Goal: Navigation & Orientation: Find specific page/section

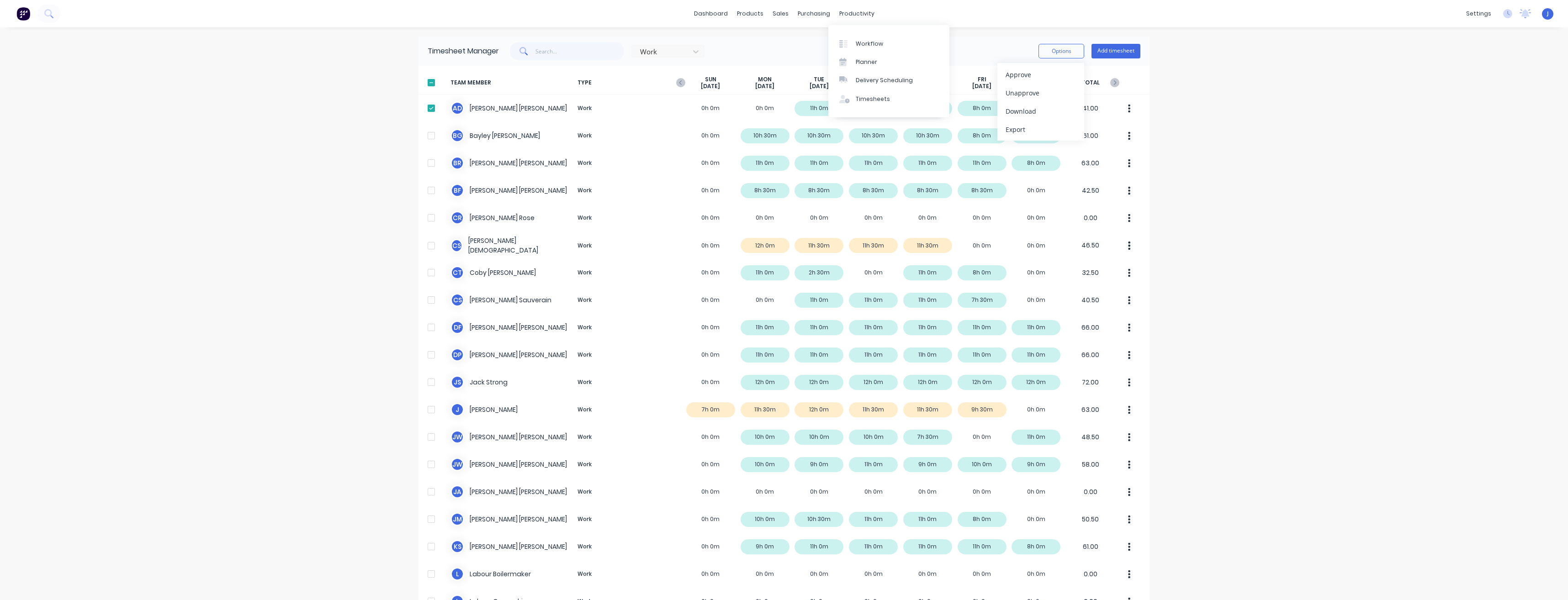
drag, startPoint x: 866, startPoint y: 15, endPoint x: 863, endPoint y: 23, distance: 8.5
click at [866, 15] on div "productivity" at bounding box center [856, 14] width 44 height 14
click at [878, 62] on link "Planner" at bounding box center [888, 61] width 121 height 19
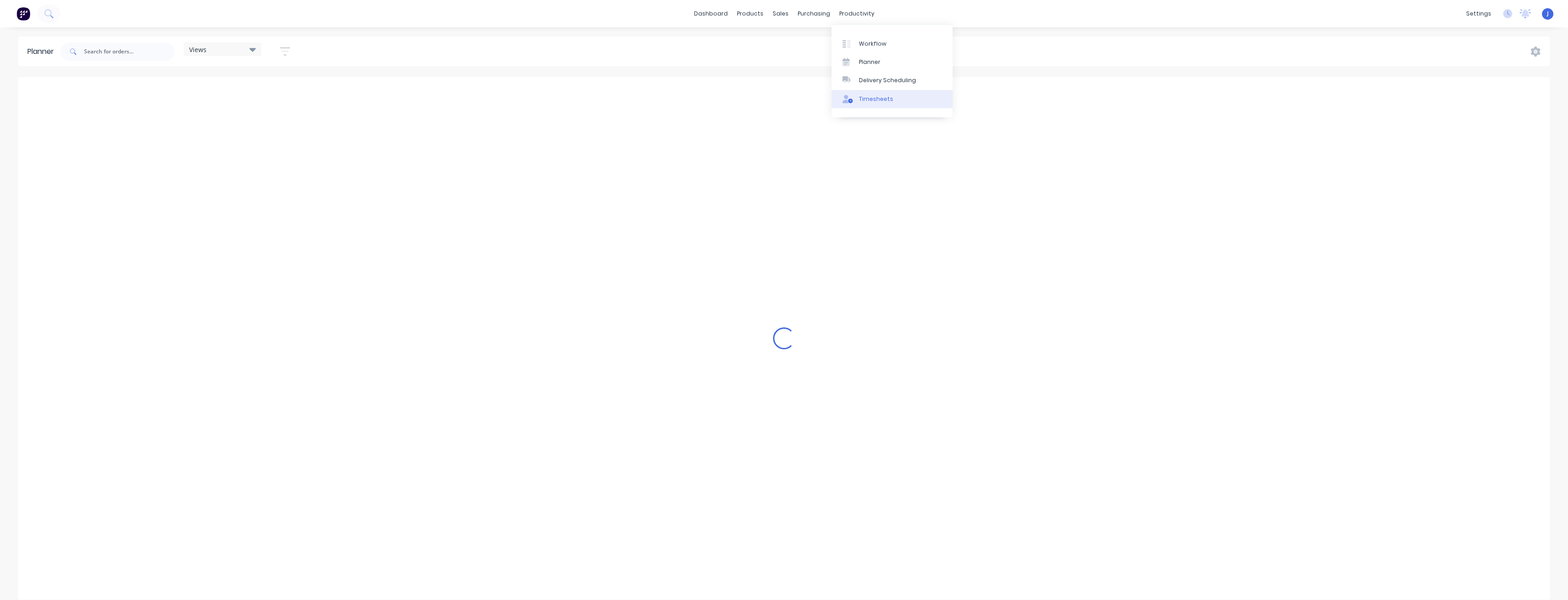
scroll to position [0, 877]
click at [870, 98] on div "Timesheets" at bounding box center [876, 99] width 34 height 8
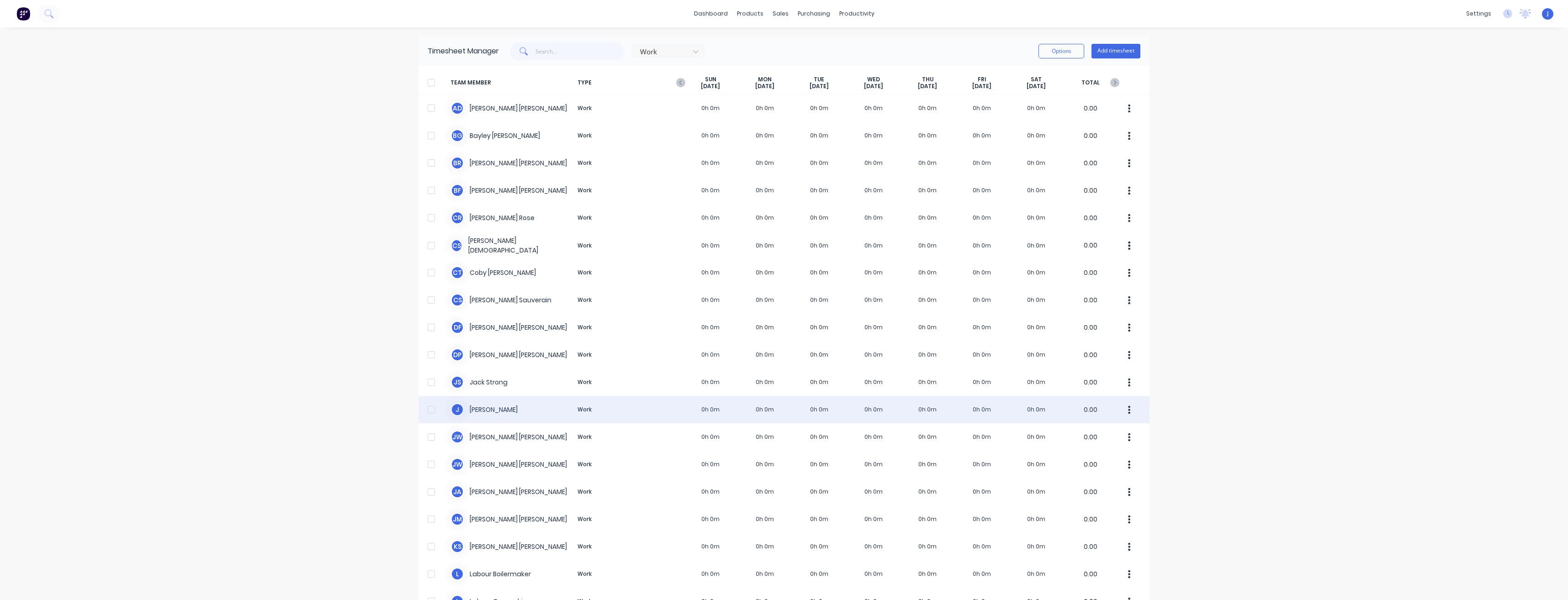
click at [680, 407] on div "[PERSON_NAME] Work 0h 0m 0h 0m 0h 0m 0h 0m 0h 0m 0h 0m 0h 0m 0.00" at bounding box center [784, 410] width 730 height 27
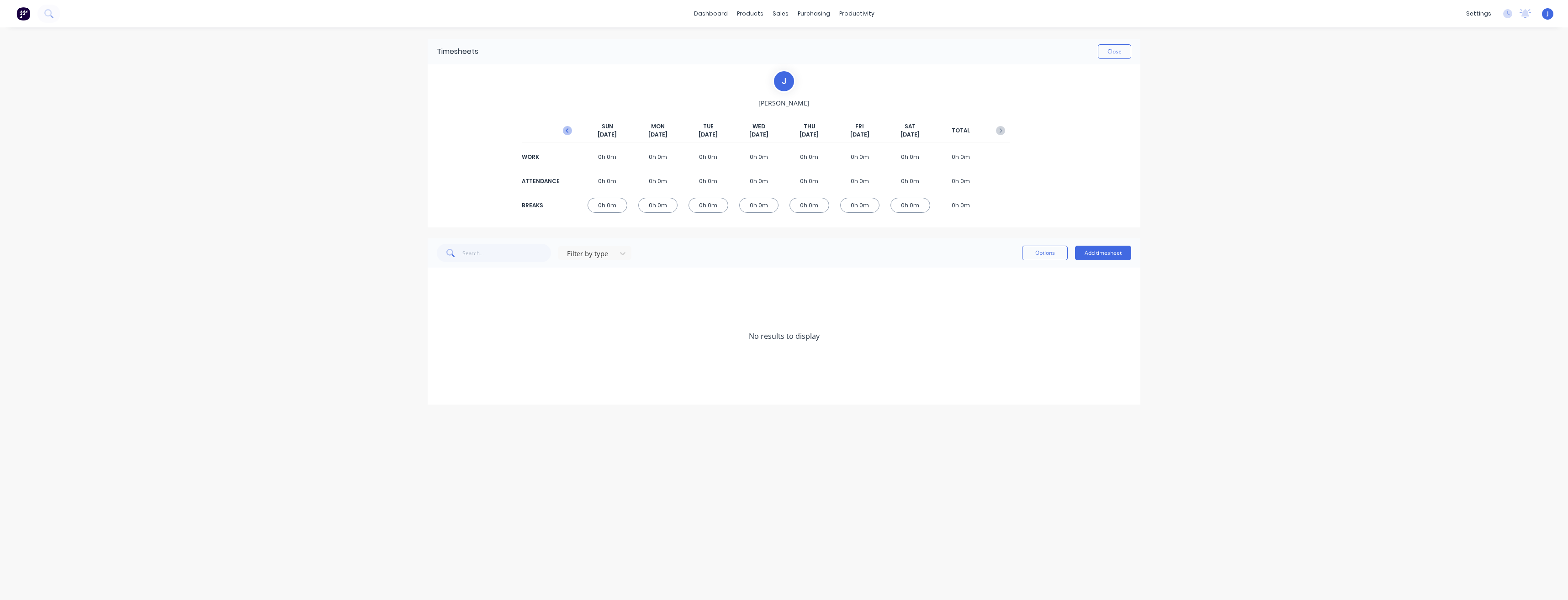
click at [569, 131] on icon "button" at bounding box center [567, 130] width 9 height 9
click at [437, 418] on icon at bounding box center [439, 418] width 6 height 7
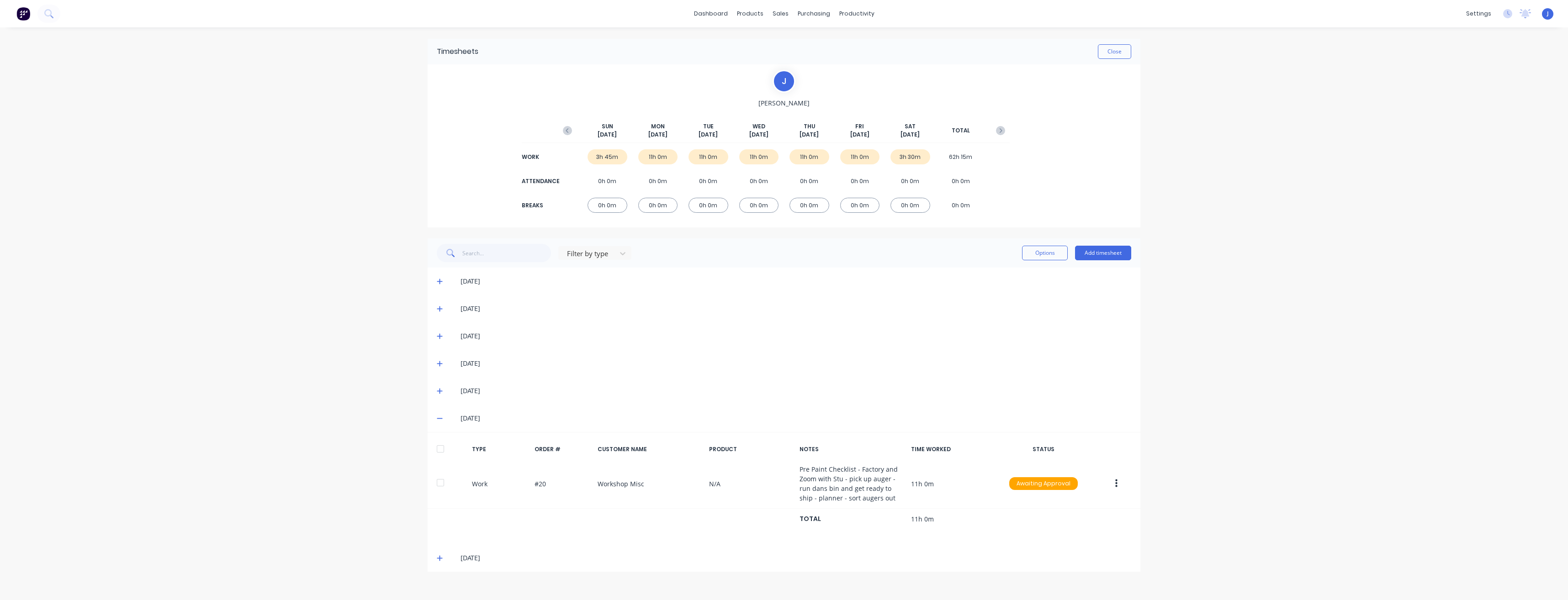
click at [1267, 480] on div "dashboard products sales purchasing productivity dashboard products Product Cat…" at bounding box center [784, 300] width 1568 height 600
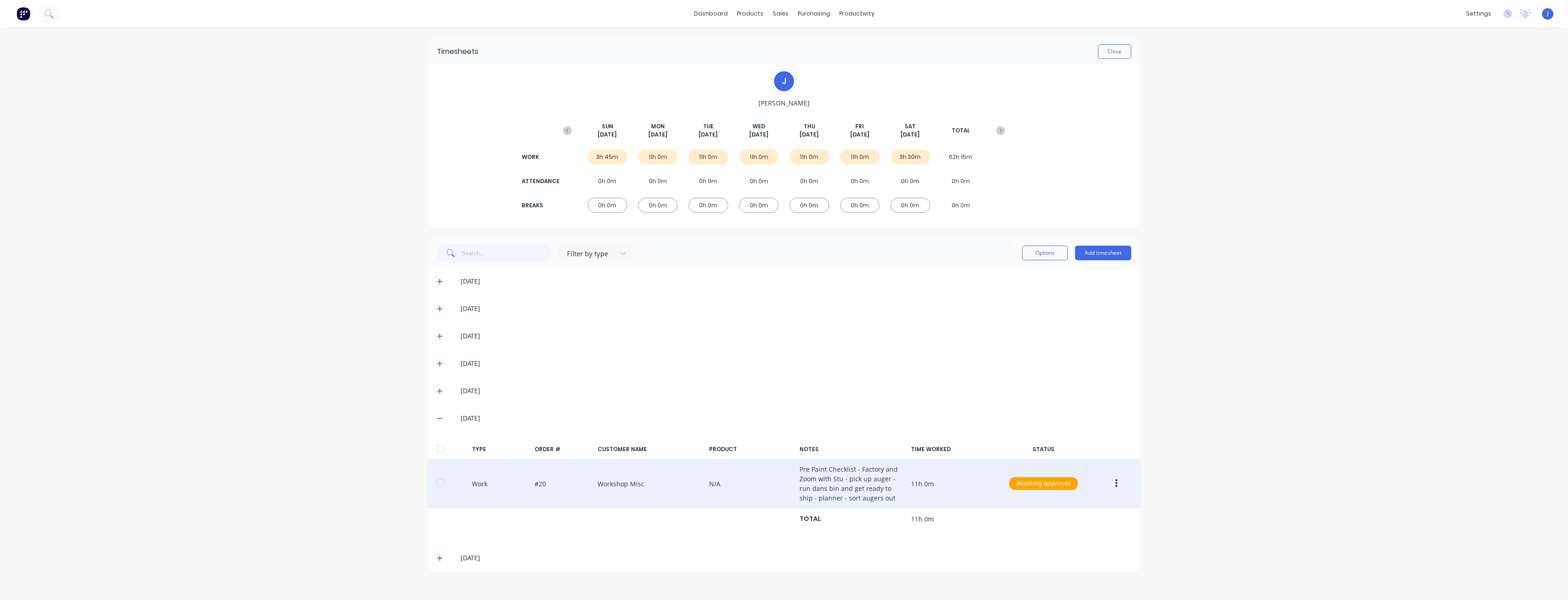
click at [1120, 482] on button "button" at bounding box center [1116, 483] width 21 height 17
click at [1105, 449] on div "Edit" at bounding box center [1083, 450] width 70 height 14
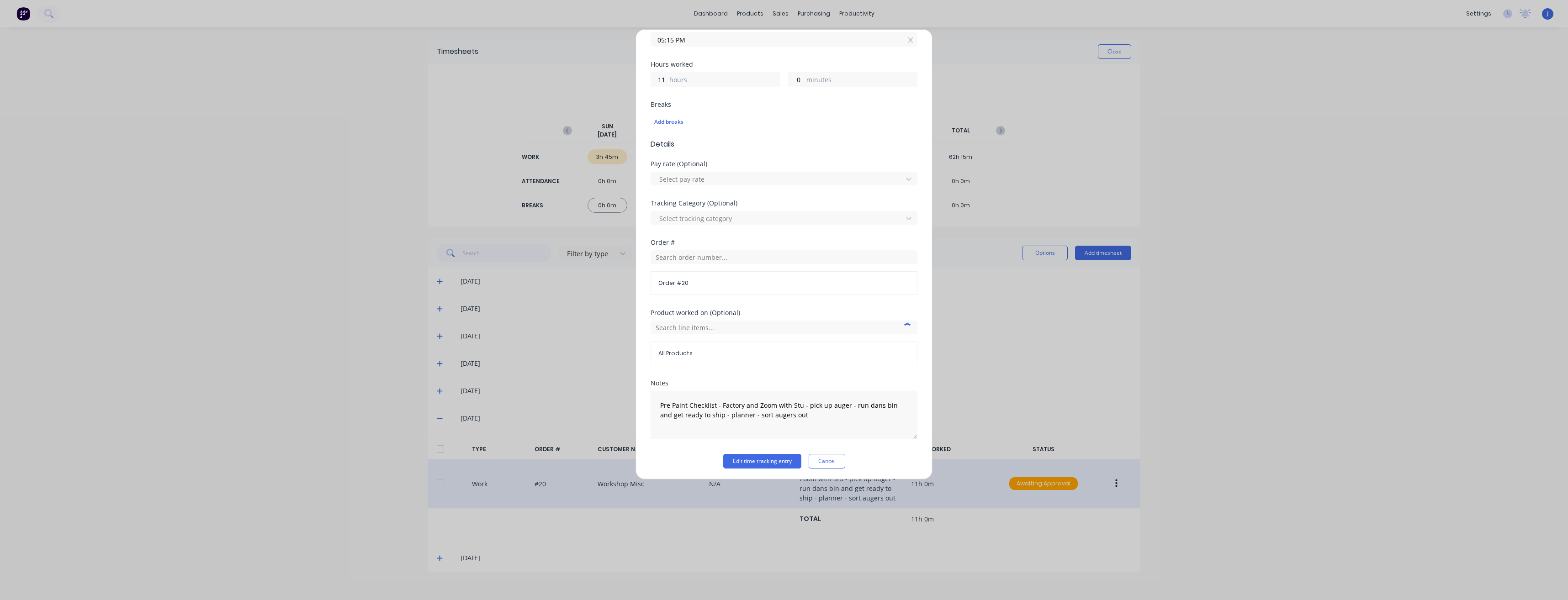
scroll to position [185, 0]
click at [908, 35] on icon at bounding box center [910, 38] width 5 height 6
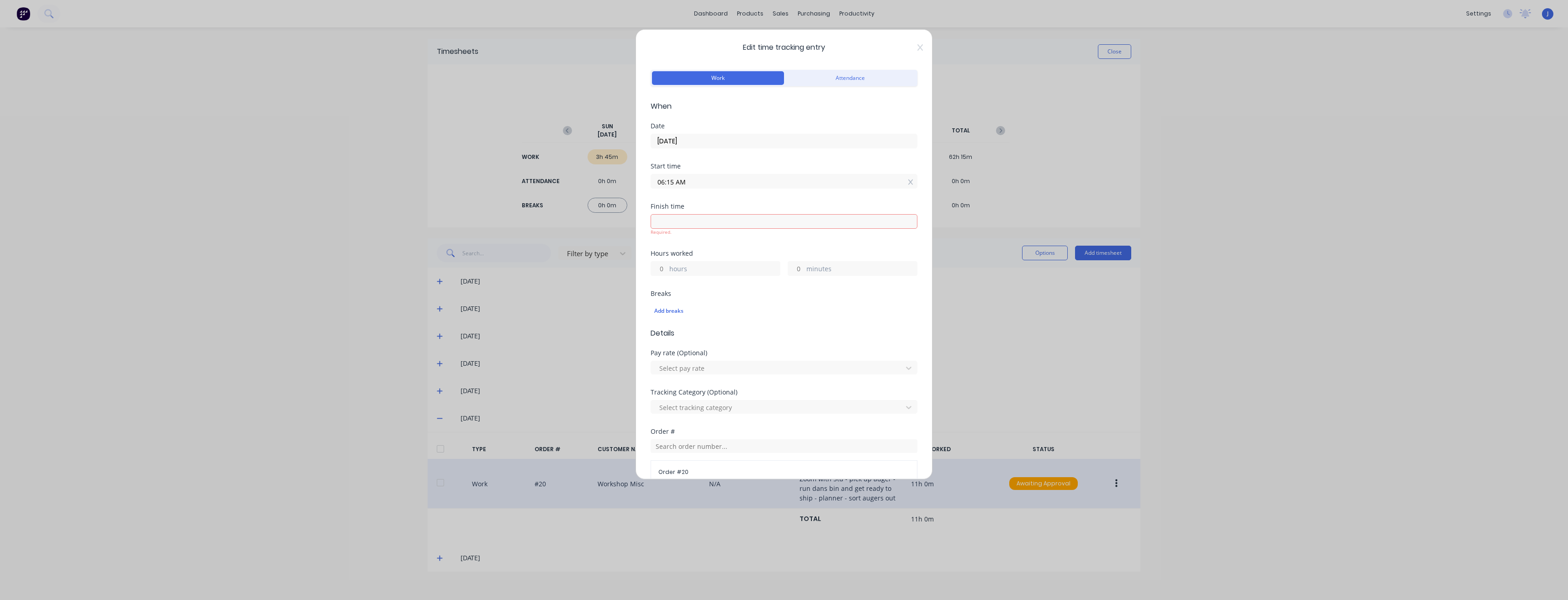
scroll to position [0, 0]
click at [917, 47] on icon at bounding box center [920, 48] width 6 height 8
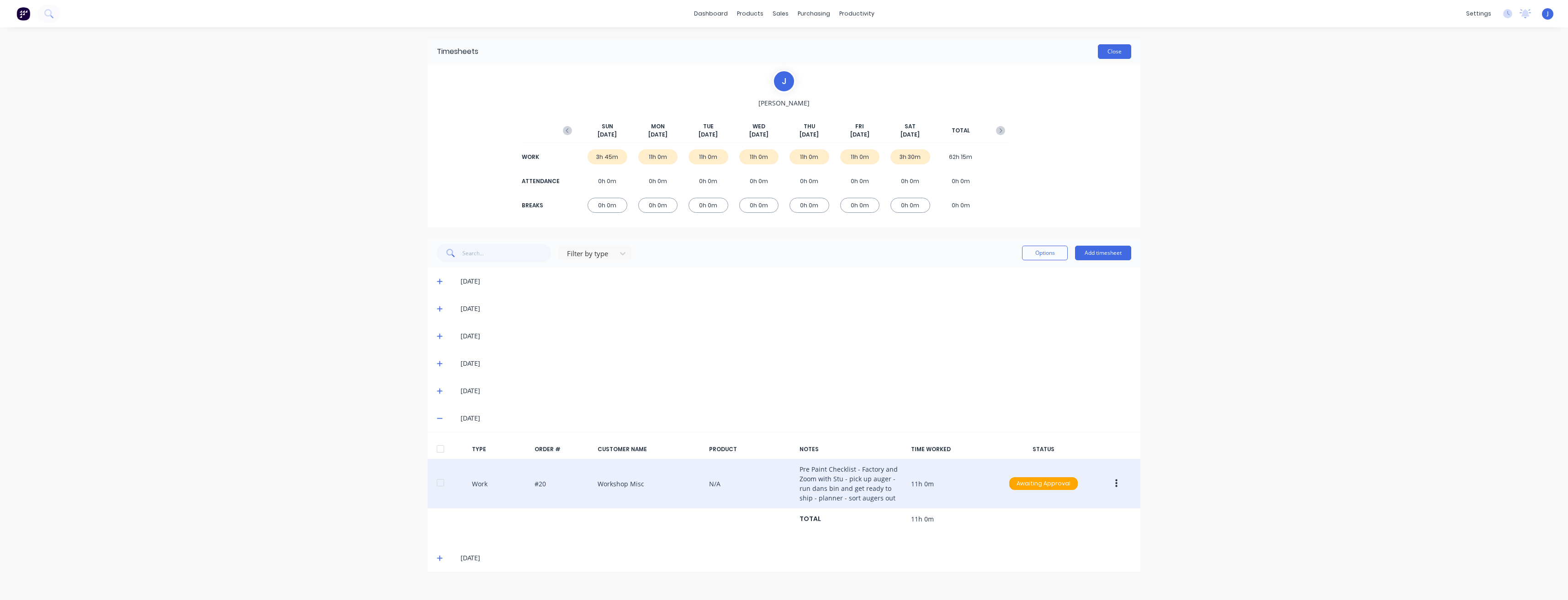
click at [1119, 55] on button "Close" at bounding box center [1114, 51] width 33 height 15
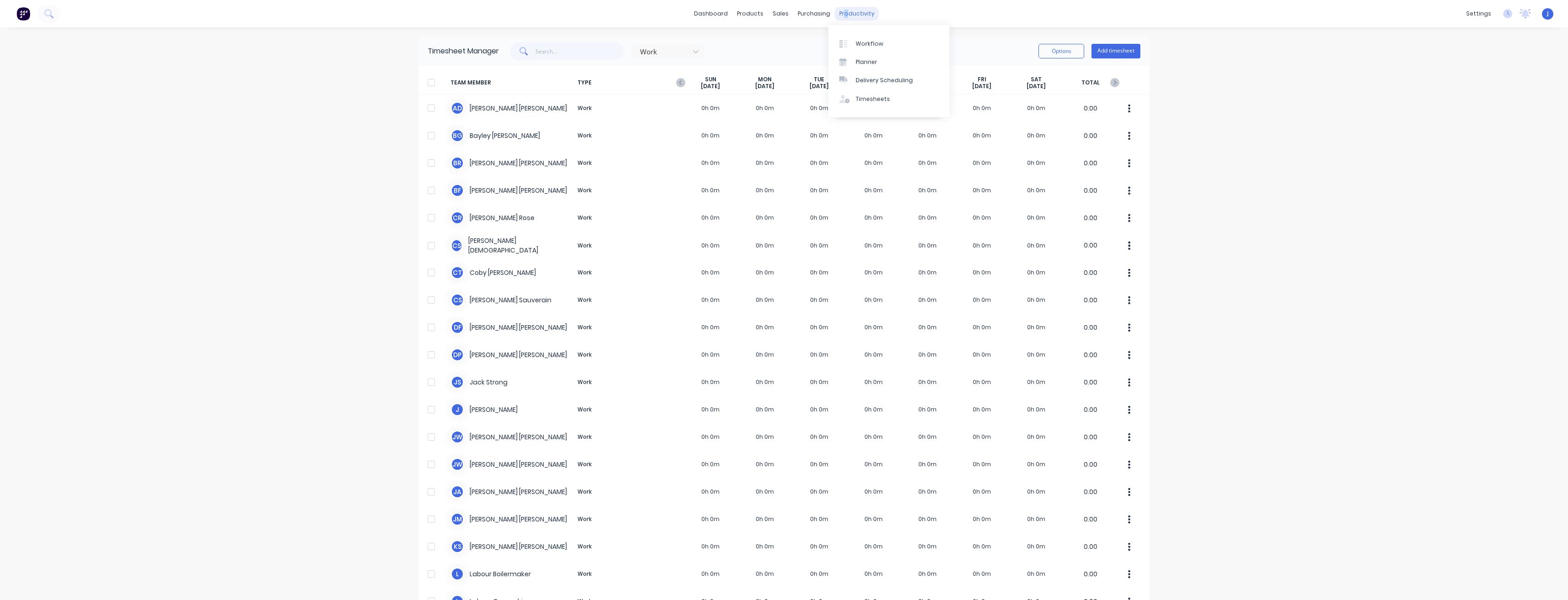
click at [840, 12] on div "productivity" at bounding box center [856, 14] width 44 height 14
click at [778, 13] on div "sales" at bounding box center [780, 14] width 25 height 14
click at [870, 60] on div "Planner" at bounding box center [866, 62] width 21 height 8
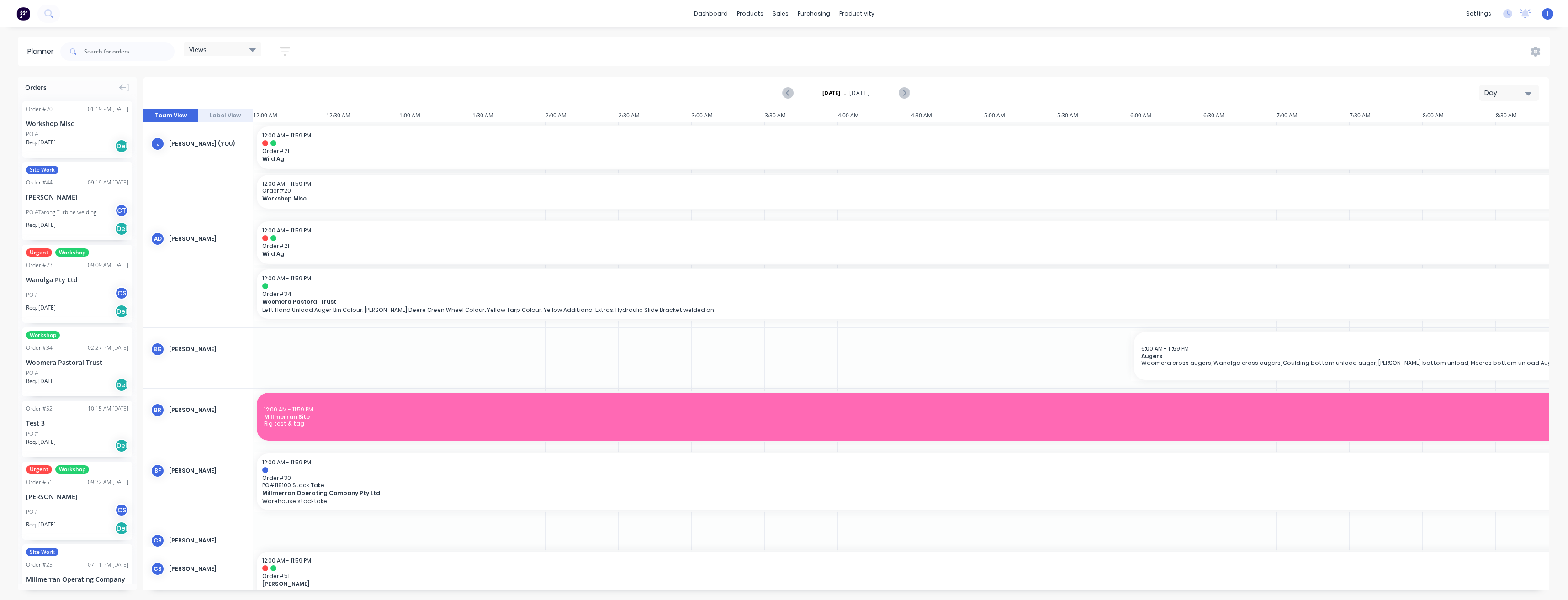
scroll to position [0, 877]
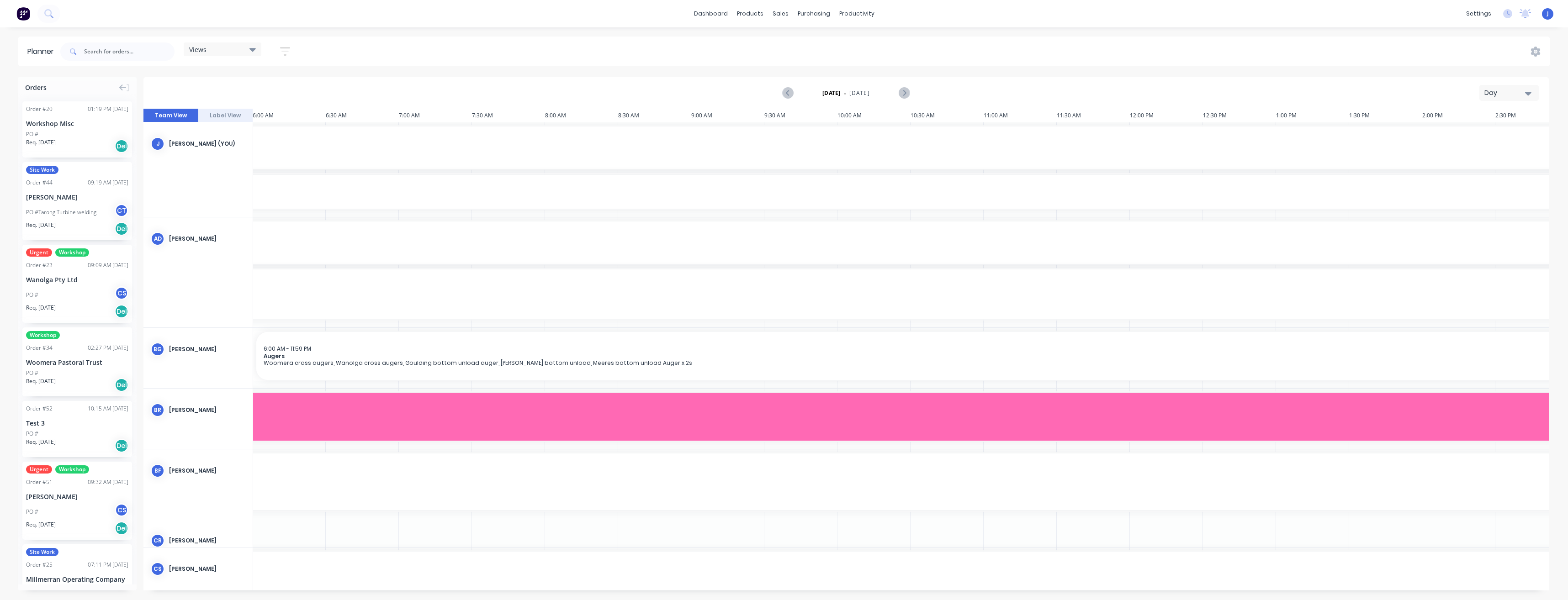
click at [1505, 95] on div "Day" at bounding box center [1505, 94] width 42 height 10
click at [1481, 132] on div "Week" at bounding box center [1492, 135] width 91 height 19
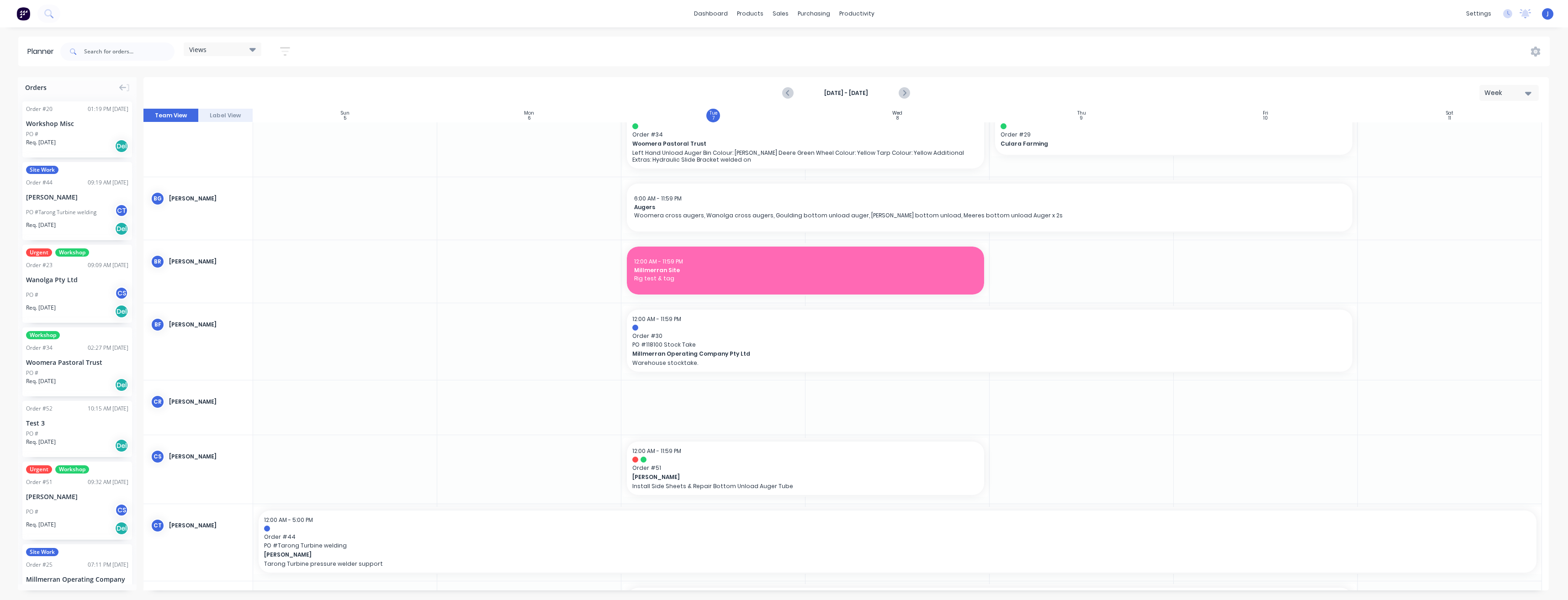
scroll to position [0, 0]
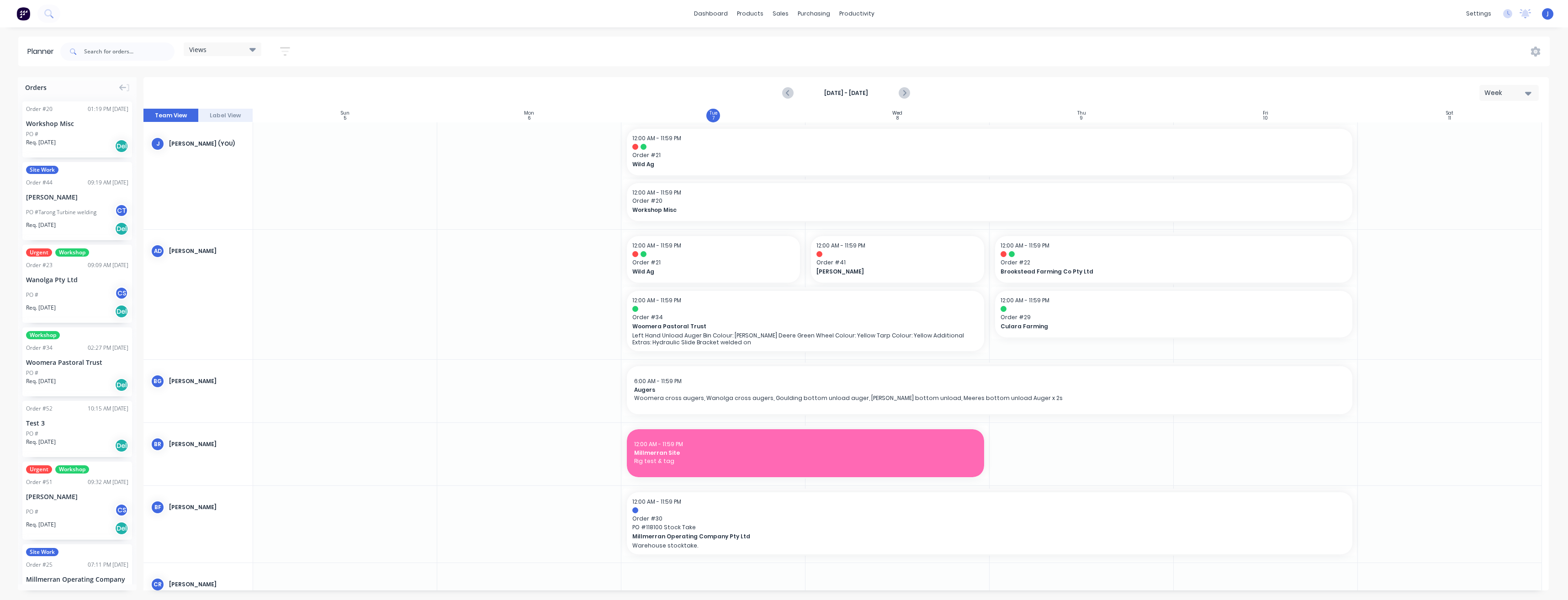
click at [287, 50] on icon "button" at bounding box center [284, 52] width 10 height 12
click at [277, 114] on icon "button" at bounding box center [275, 113] width 7 height 4
click at [272, 111] on button "Show/Hide orders" at bounding box center [242, 113] width 85 height 14
click at [277, 193] on icon "button" at bounding box center [275, 195] width 7 height 10
click at [215, 247] on div "button" at bounding box center [215, 244] width 19 height 19
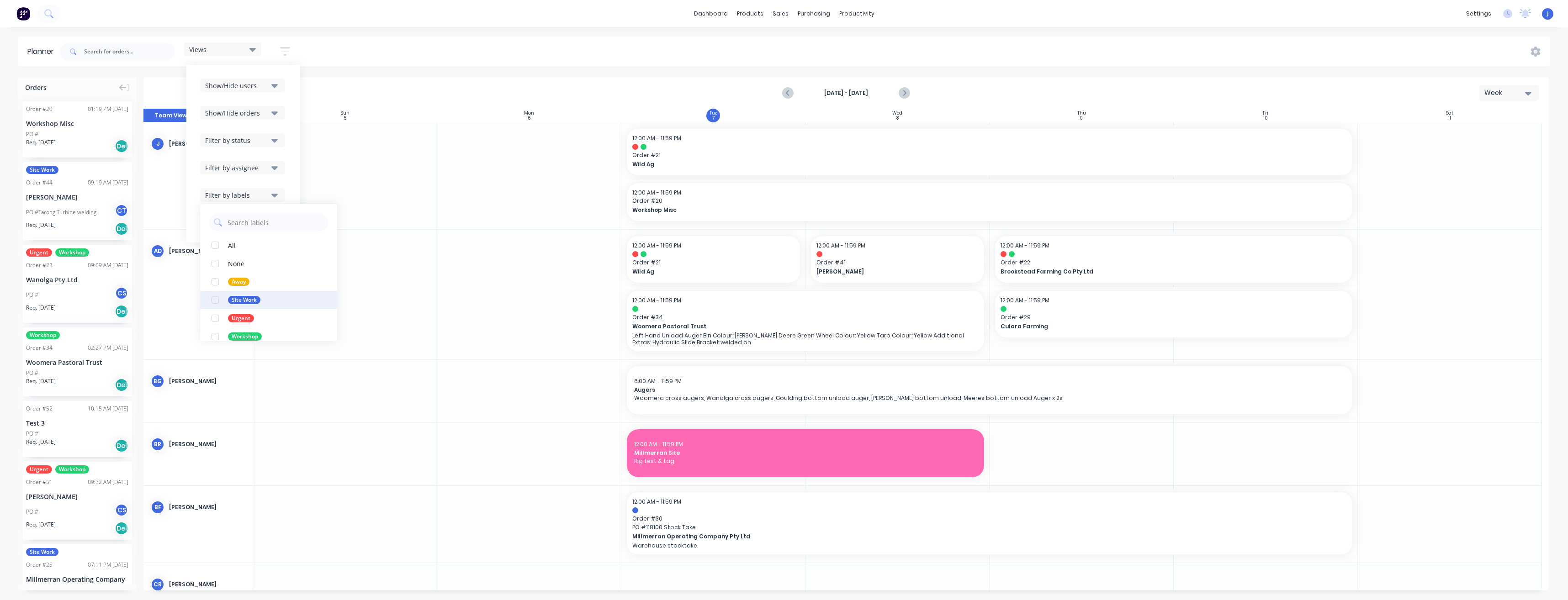
click at [217, 298] on div "button" at bounding box center [215, 300] width 19 height 19
click at [215, 282] on div "button" at bounding box center [215, 281] width 19 height 19
click at [216, 336] on div "button" at bounding box center [215, 336] width 19 height 19
click at [359, 272] on div at bounding box center [345, 294] width 184 height 130
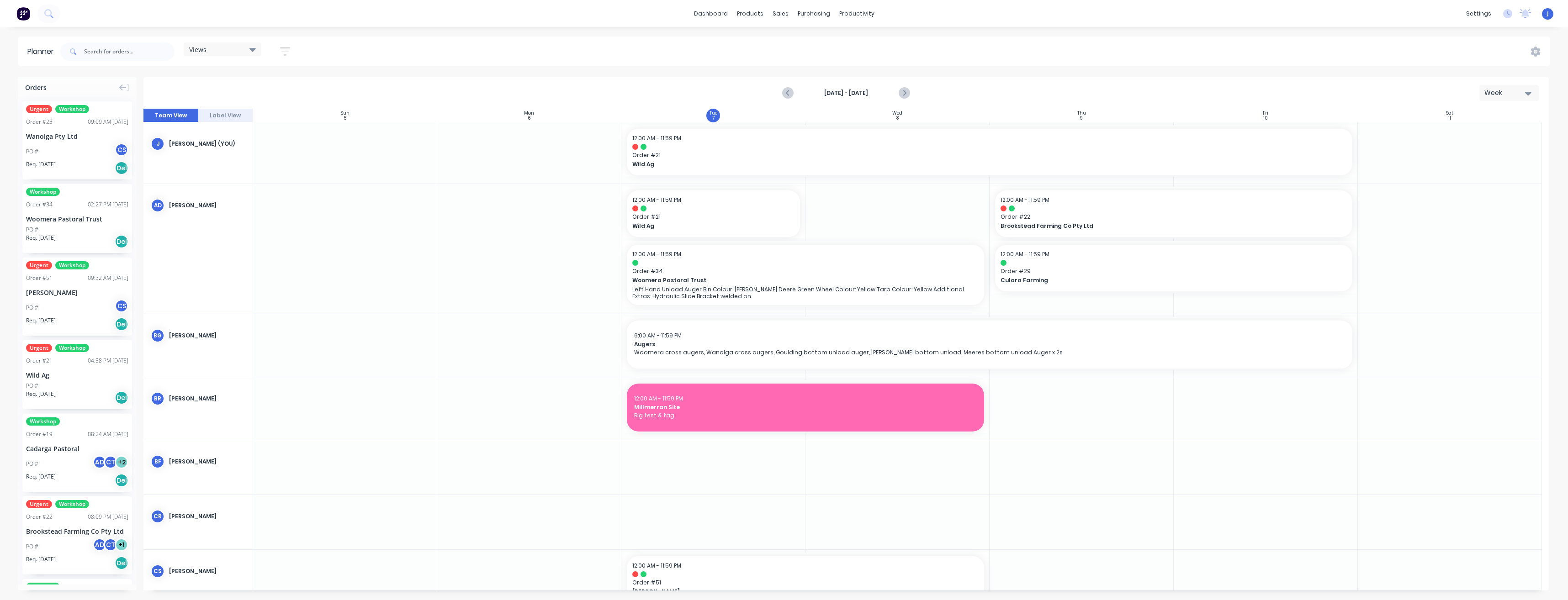
click at [283, 54] on icon "button" at bounding box center [284, 52] width 10 height 12
click at [274, 195] on icon "button" at bounding box center [275, 196] width 7 height 4
click at [215, 319] on div "button" at bounding box center [215, 319] width 19 height 19
click at [370, 361] on div at bounding box center [345, 346] width 184 height 62
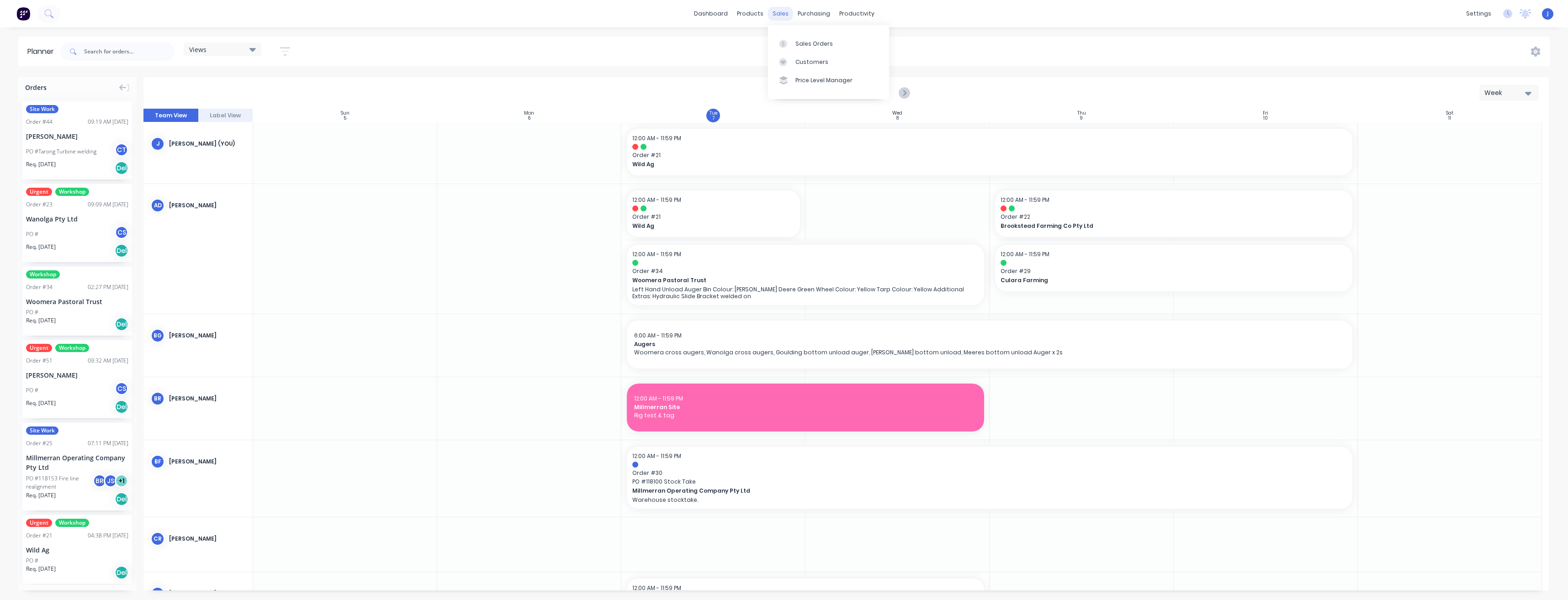
click at [777, 13] on div "sales" at bounding box center [780, 14] width 25 height 14
click at [784, 43] on g at bounding box center [783, 44] width 8 height 8
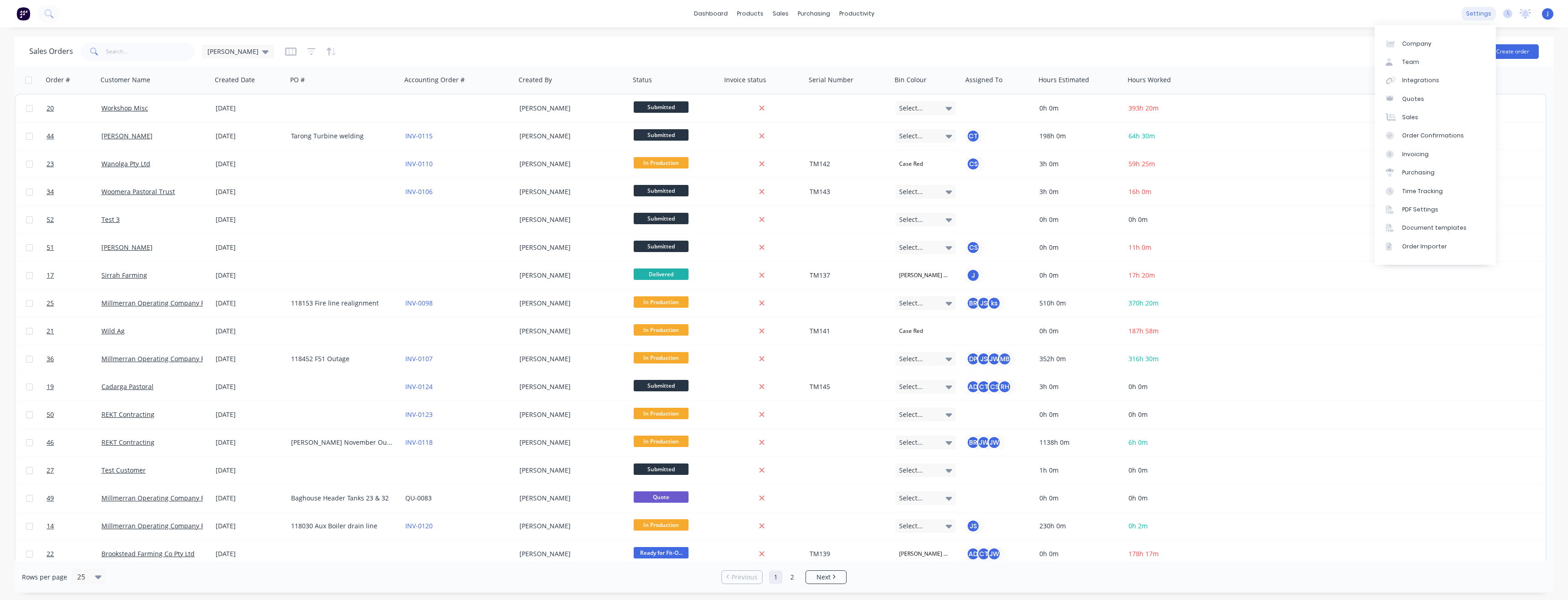
click at [1483, 14] on div "settings" at bounding box center [1477, 14] width 34 height 14
click at [1422, 60] on link "Team" at bounding box center [1435, 61] width 121 height 19
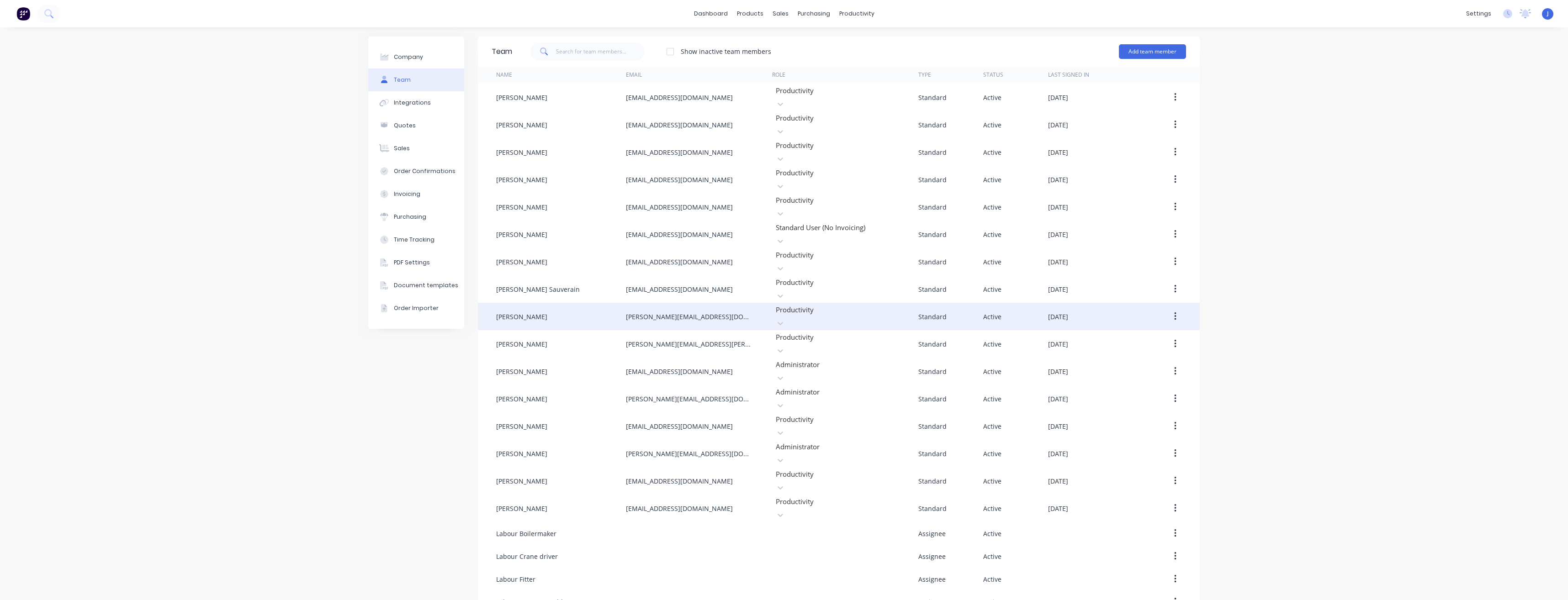
click at [541, 303] on div "[PERSON_NAME]" at bounding box center [560, 317] width 130 height 27
click at [1174, 312] on icon "button" at bounding box center [1175, 317] width 2 height 10
click at [1158, 334] on div "Edit" at bounding box center [1142, 341] width 70 height 14
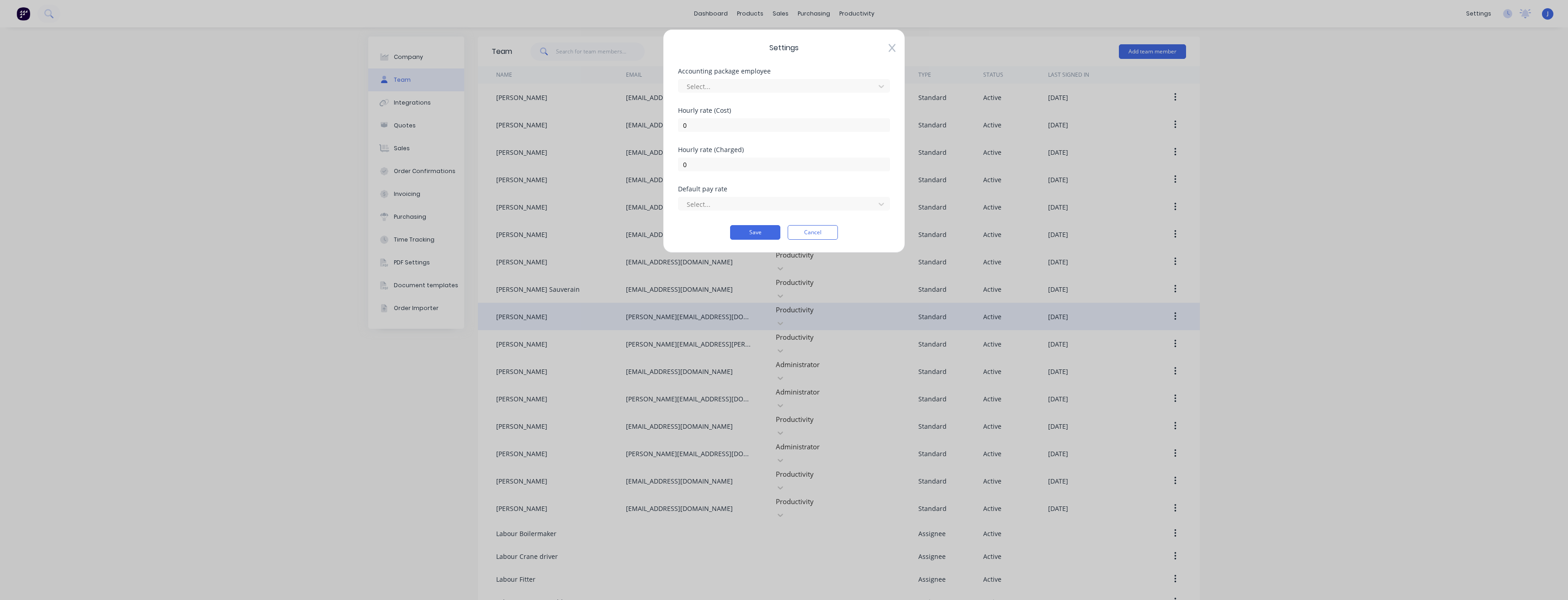
click at [888, 47] on icon at bounding box center [891, 48] width 7 height 9
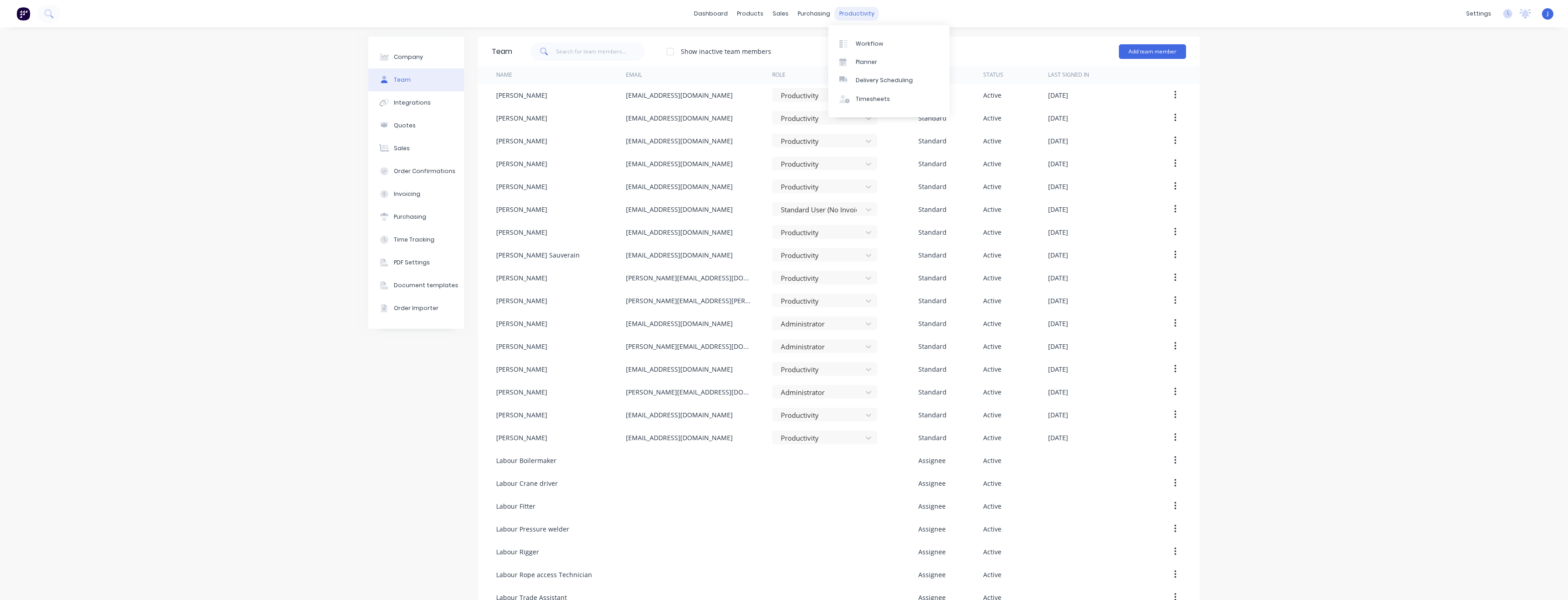
click at [847, 14] on div "productivity" at bounding box center [856, 14] width 44 height 14
click at [862, 63] on div "Planner" at bounding box center [866, 62] width 21 height 8
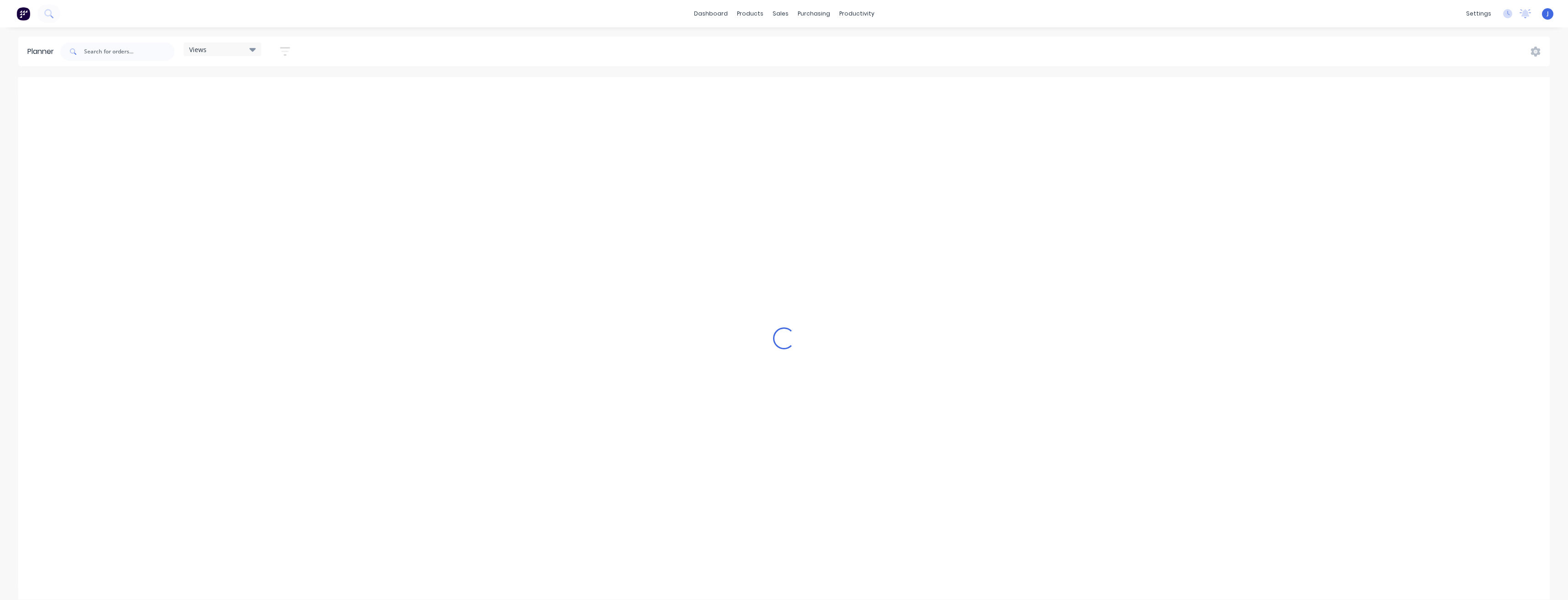
scroll to position [0, 877]
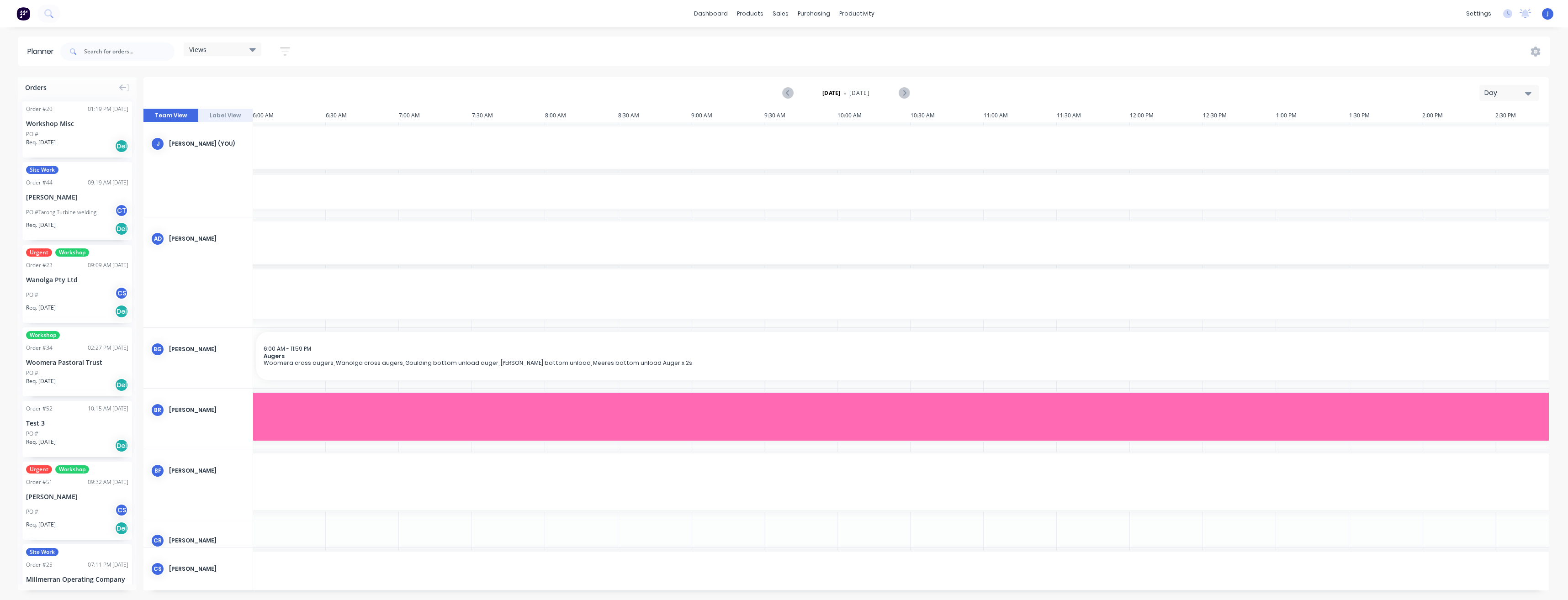
click at [1514, 95] on div "Day" at bounding box center [1505, 94] width 42 height 10
click at [1494, 131] on div "Week" at bounding box center [1492, 135] width 91 height 19
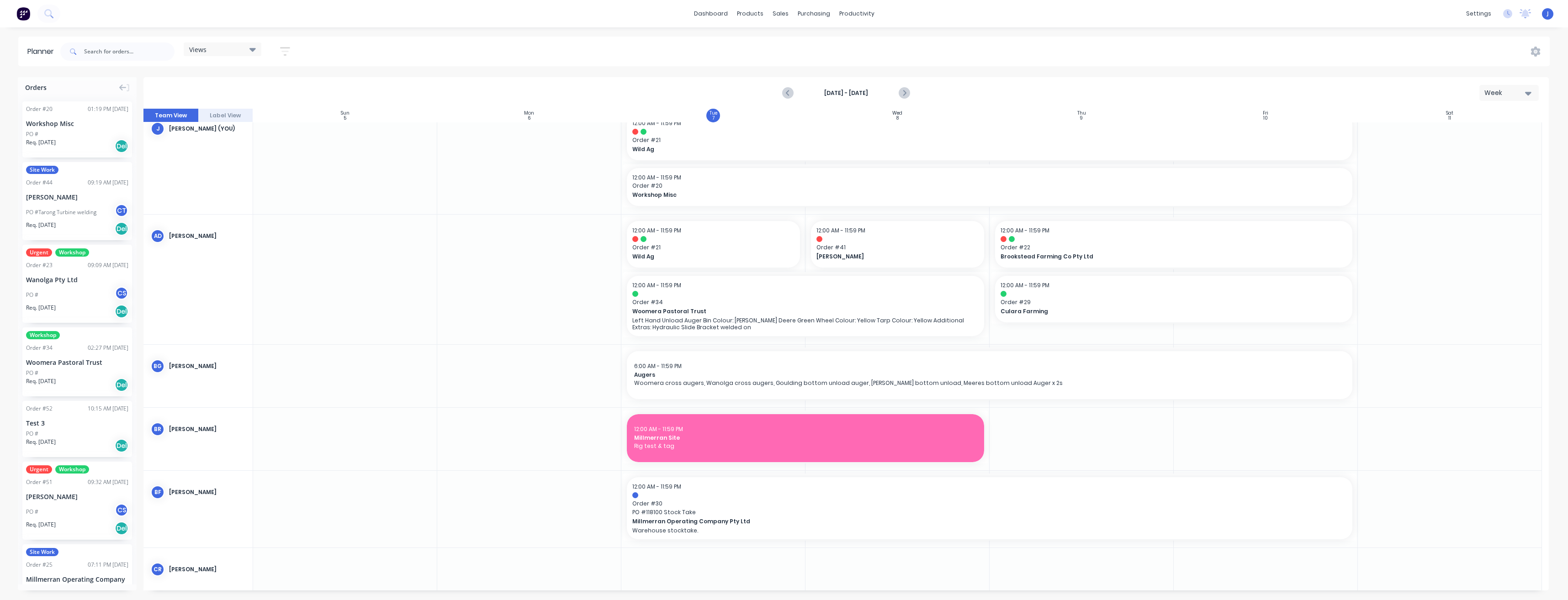
scroll to position [0, 0]
